Goal: Transaction & Acquisition: Book appointment/travel/reservation

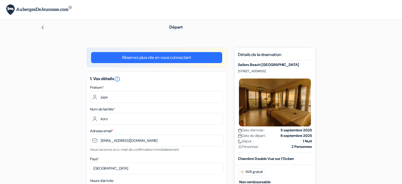
select select "11"
select select "2026"
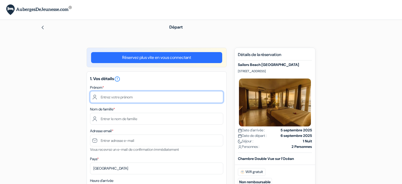
click at [113, 100] on input "text" at bounding box center [156, 97] width 133 height 12
type input "jope"
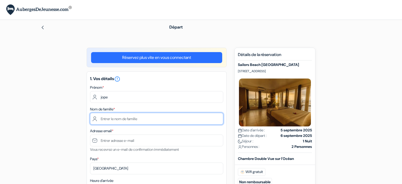
click at [117, 120] on input "text" at bounding box center [156, 119] width 133 height 12
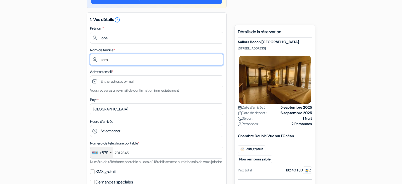
type input "koro"
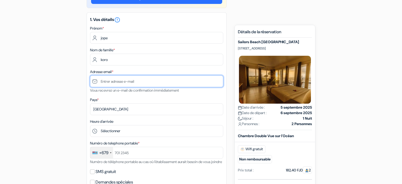
click at [117, 82] on input "text" at bounding box center [156, 81] width 133 height 12
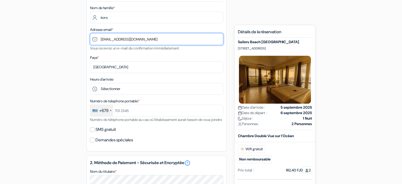
scroll to position [101, 0]
type input "[EMAIL_ADDRESS][DOMAIN_NAME]"
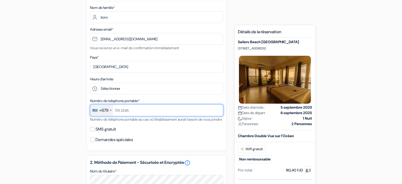
click at [138, 111] on input "text" at bounding box center [156, 110] width 133 height 12
type input "9"
type input "7971375"
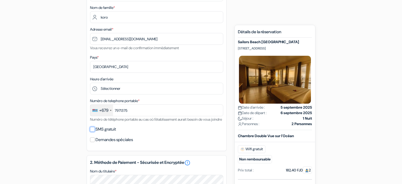
click at [94, 132] on input "SMS gratuit" at bounding box center [92, 129] width 5 height 5
checkbox input "true"
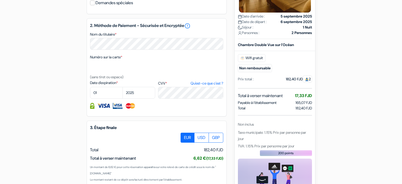
scroll to position [253, 0]
click at [66, 103] on div "add_box Sailors Beach Fiji 11 Wasawasa Road, Newtown, Nadi, Fiji Détails de l'é…" at bounding box center [200, 16] width 345 height 443
click at [90, 87] on select "01 02 03 04 05 06 07 08 09 10 11 12" at bounding box center [106, 93] width 33 height 12
select select "11"
click option "11" at bounding box center [0, 0] width 0 height 0
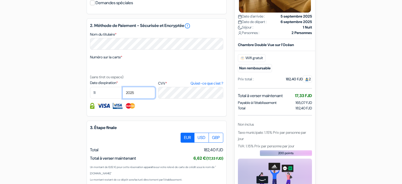
click at [122, 87] on select "2025 2026 2027 2028 2029 2030 2031 2032 2033 2034 2035 2036 2037 2038 2039 2040…" at bounding box center [138, 93] width 33 height 12
select select "2026"
click option "2026" at bounding box center [0, 0] width 0 height 0
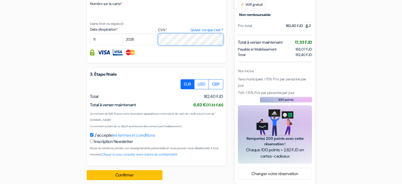
scroll to position [318, 0]
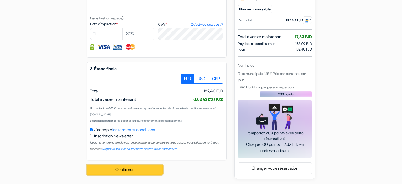
click at [118, 170] on button "Confirmer Loading..." at bounding box center [125, 169] width 76 height 10
